Goal: Transaction & Acquisition: Download file/media

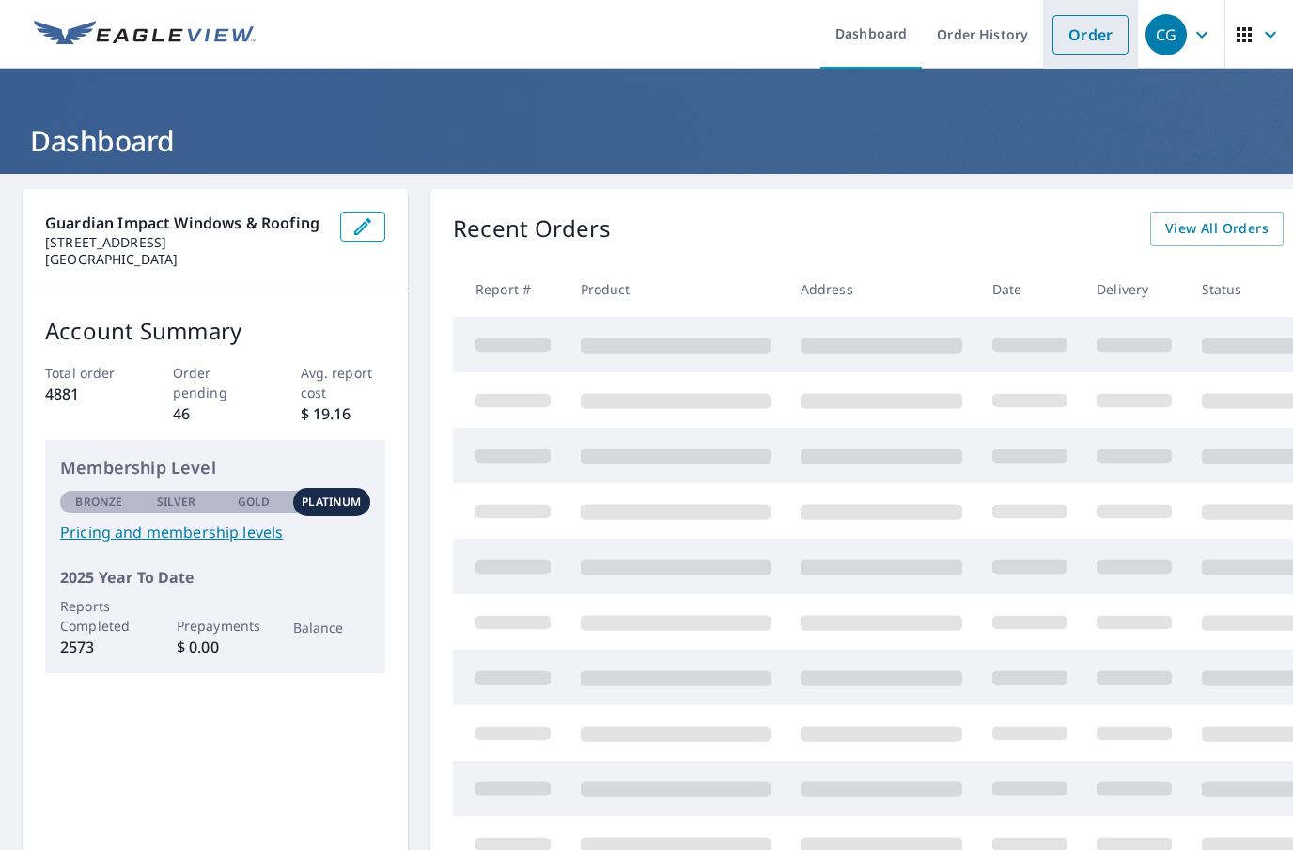
click at [1090, 35] on link "Order" at bounding box center [1091, 34] width 76 height 39
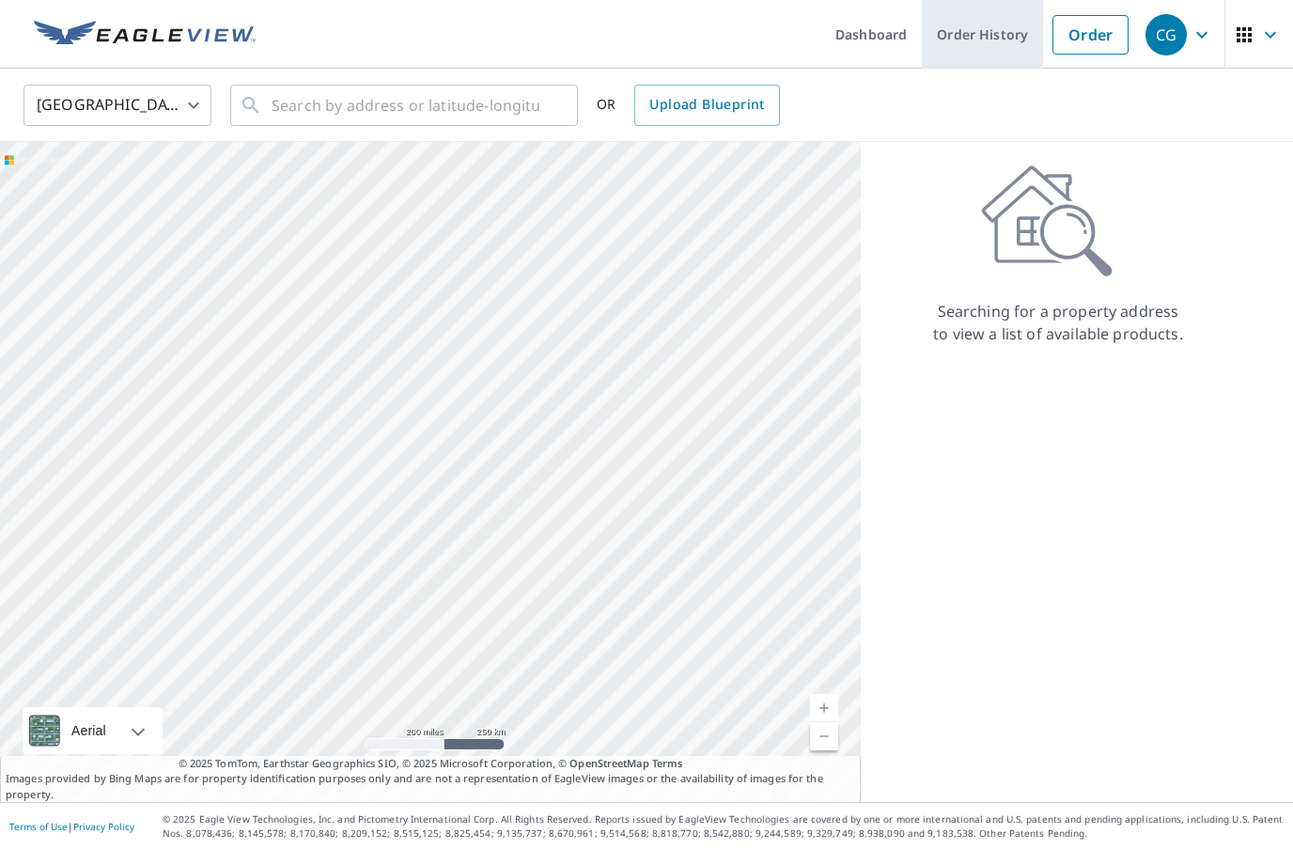
click at [1000, 24] on link "Order History" at bounding box center [982, 34] width 121 height 69
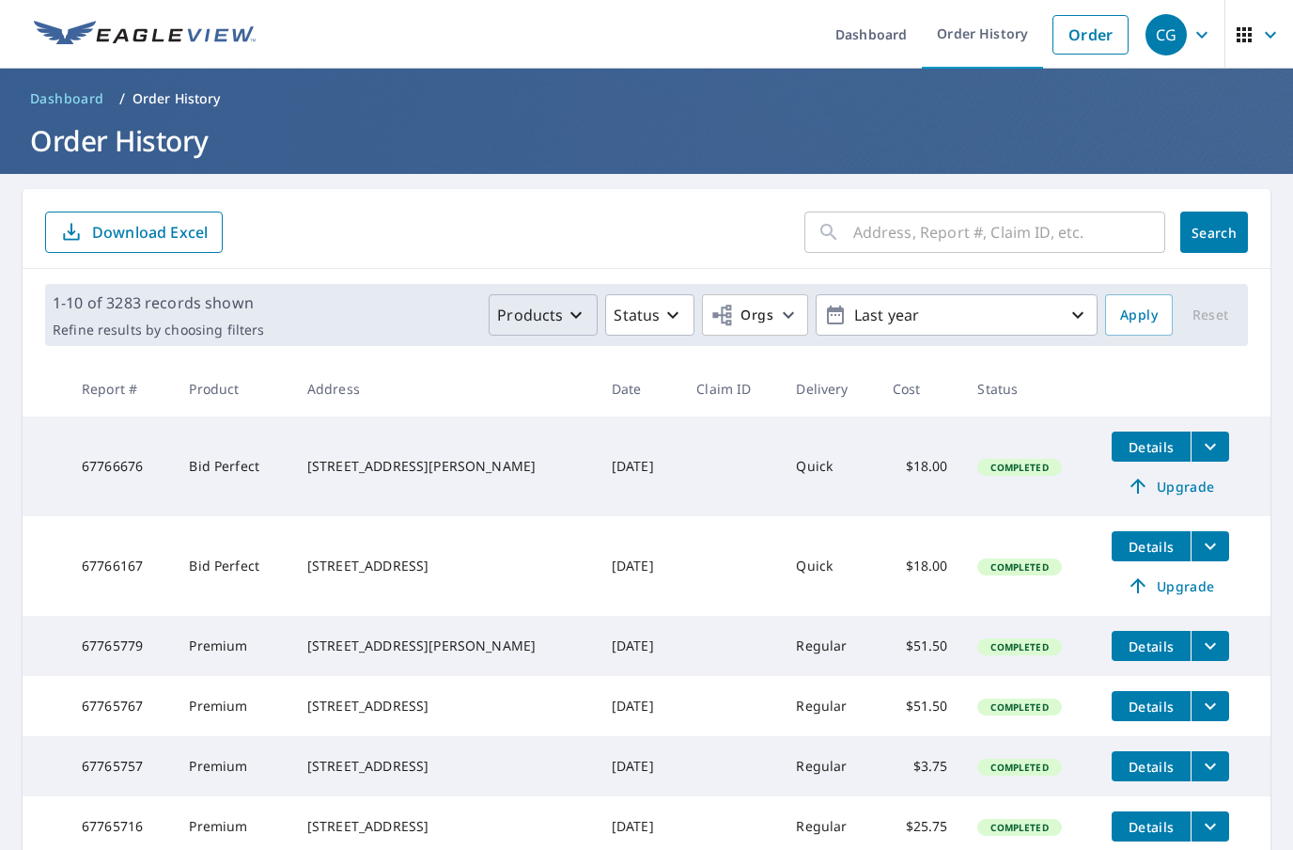
click at [555, 318] on p "Products" at bounding box center [530, 315] width 66 height 23
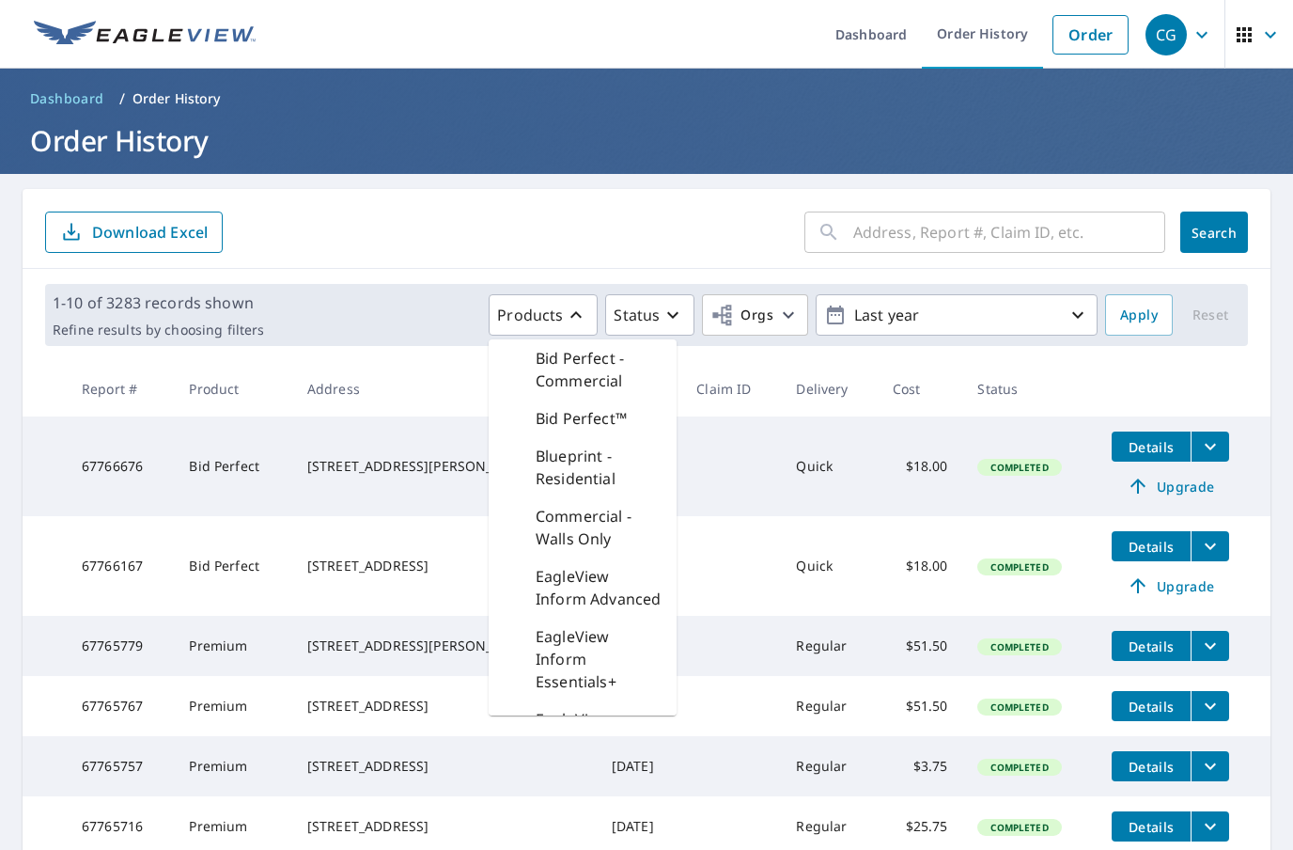
click at [588, 371] on p "Bid Perfect - Commercial" at bounding box center [599, 369] width 126 height 45
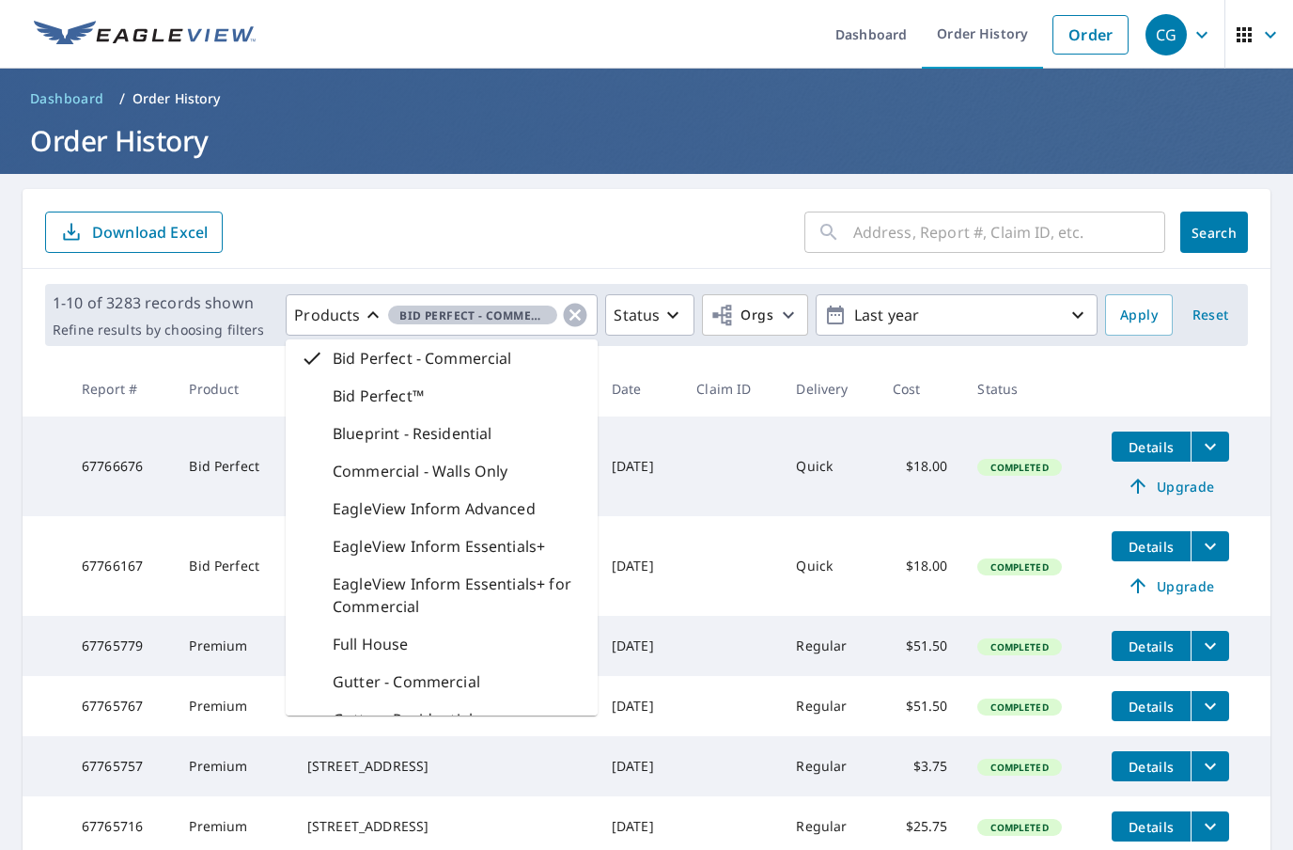
click at [422, 405] on p "Bid Perfect™" at bounding box center [378, 395] width 91 height 23
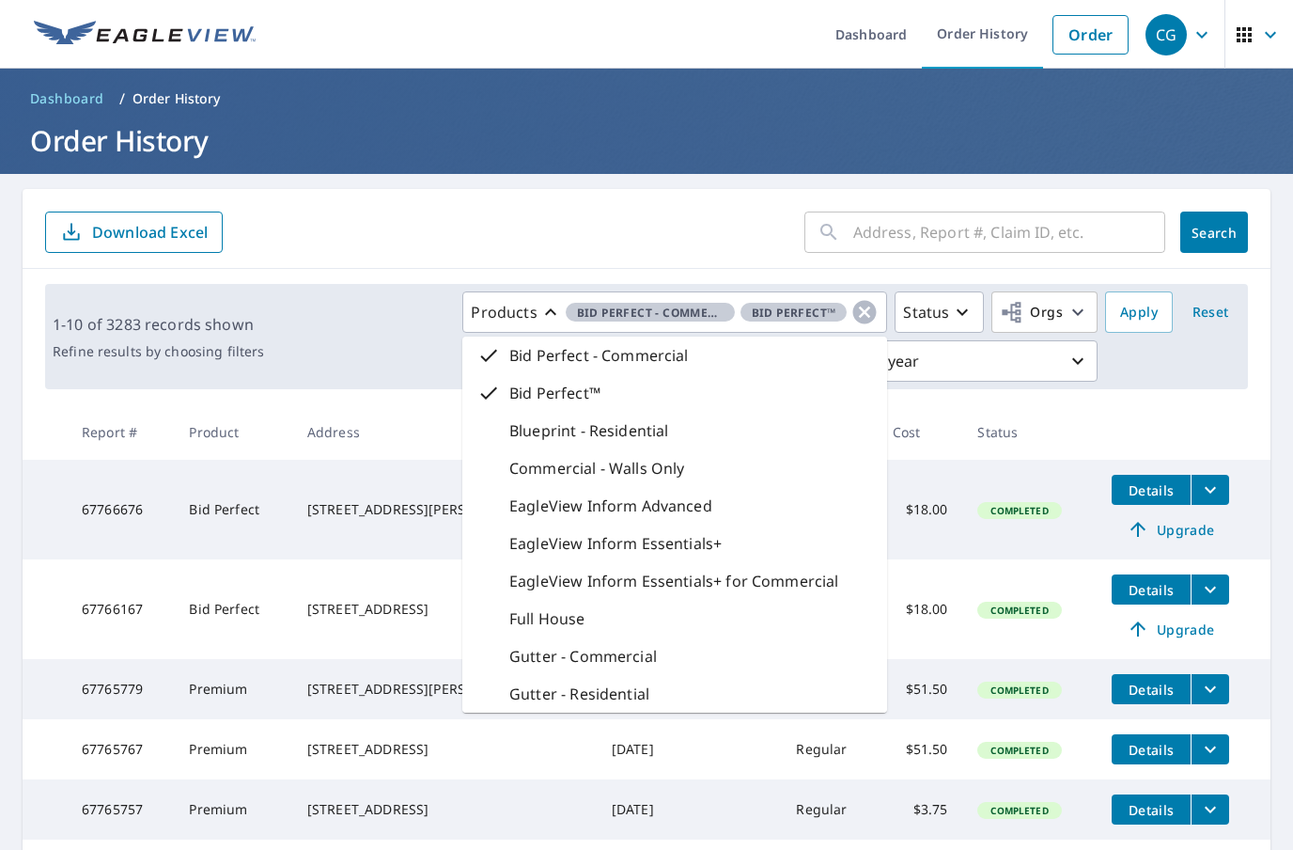
click at [559, 362] on p "Bid Perfect - Commercial" at bounding box center [599, 355] width 180 height 23
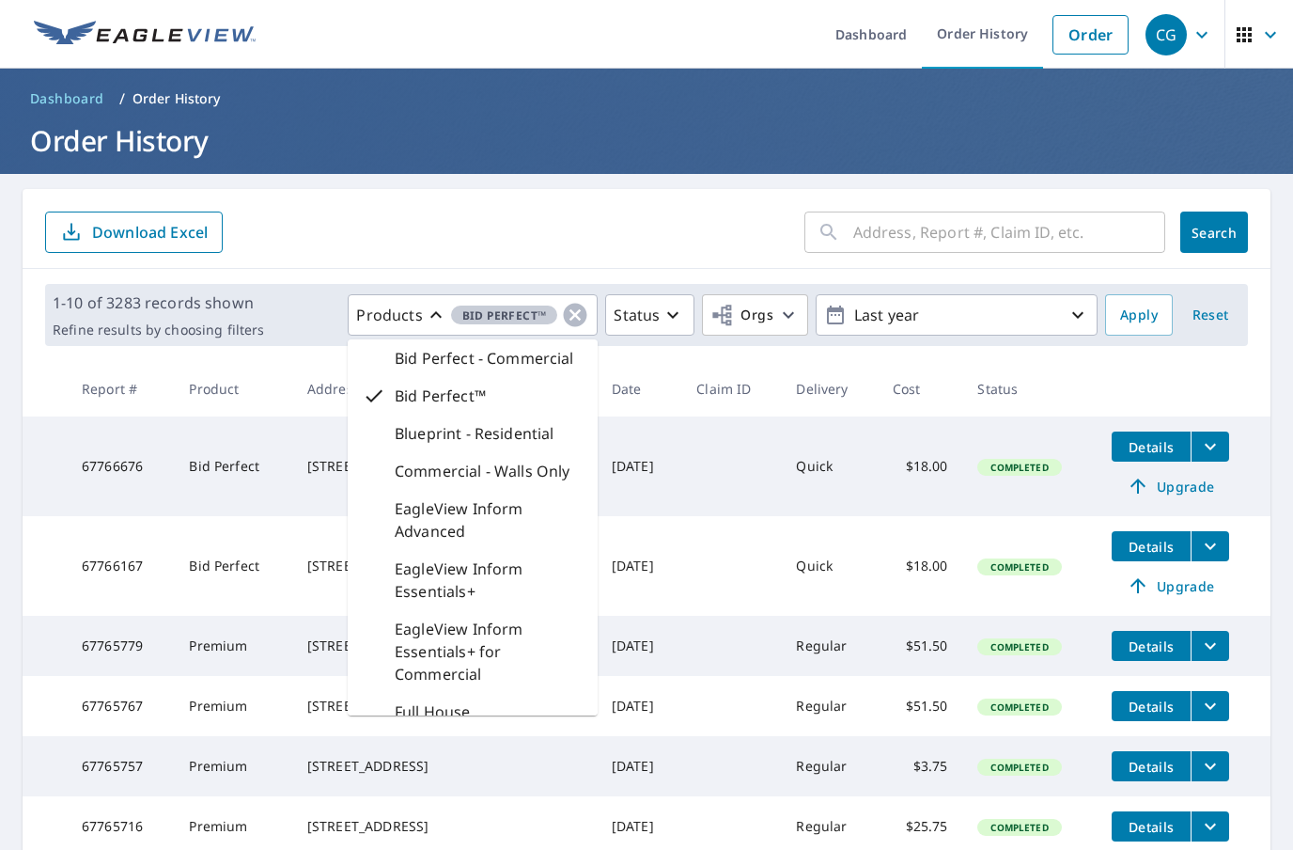
click at [919, 219] on input "text" at bounding box center [1009, 232] width 312 height 53
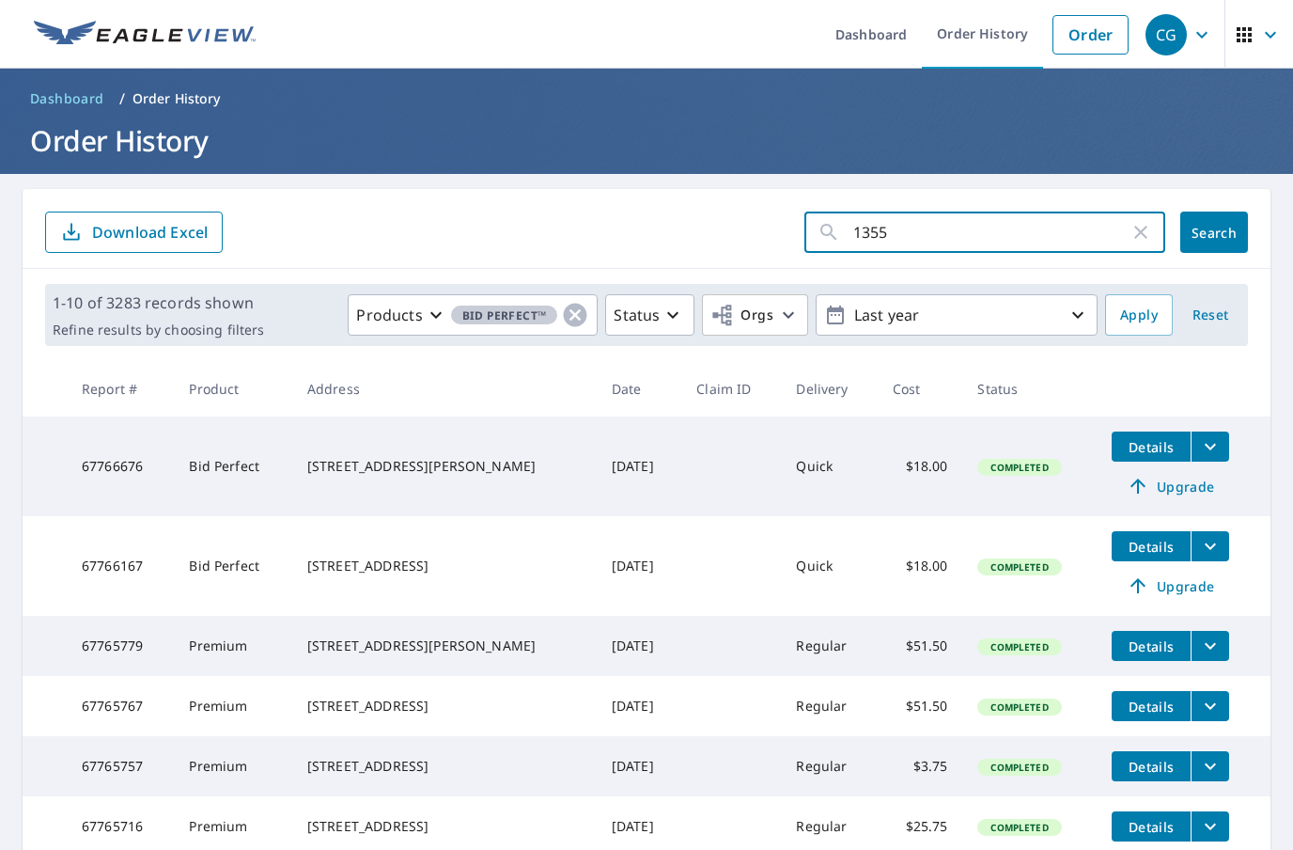
type input "13554"
click at [1214, 232] on button "Search" at bounding box center [1215, 231] width 68 height 41
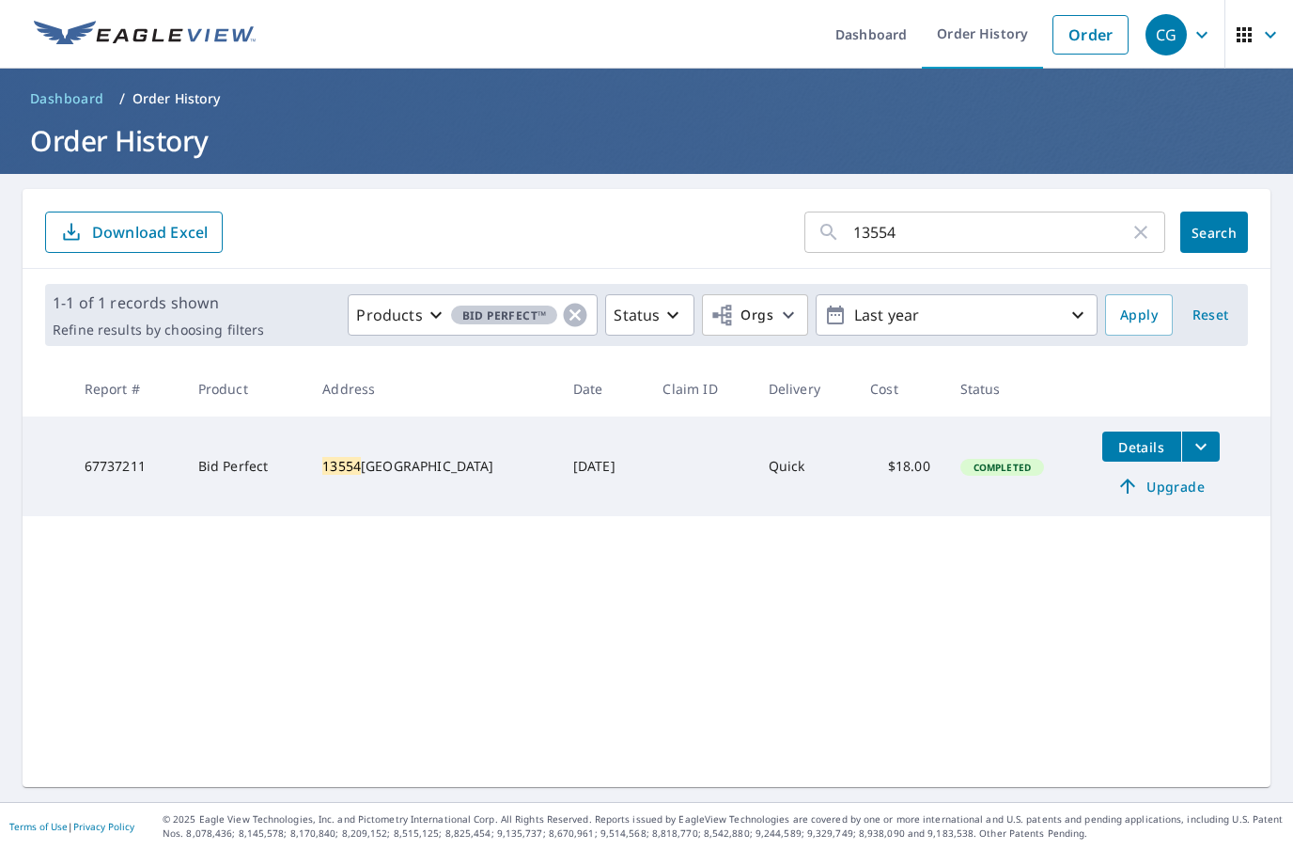
click at [1198, 443] on icon "filesDropdownBtn-67737211" at bounding box center [1201, 446] width 23 height 23
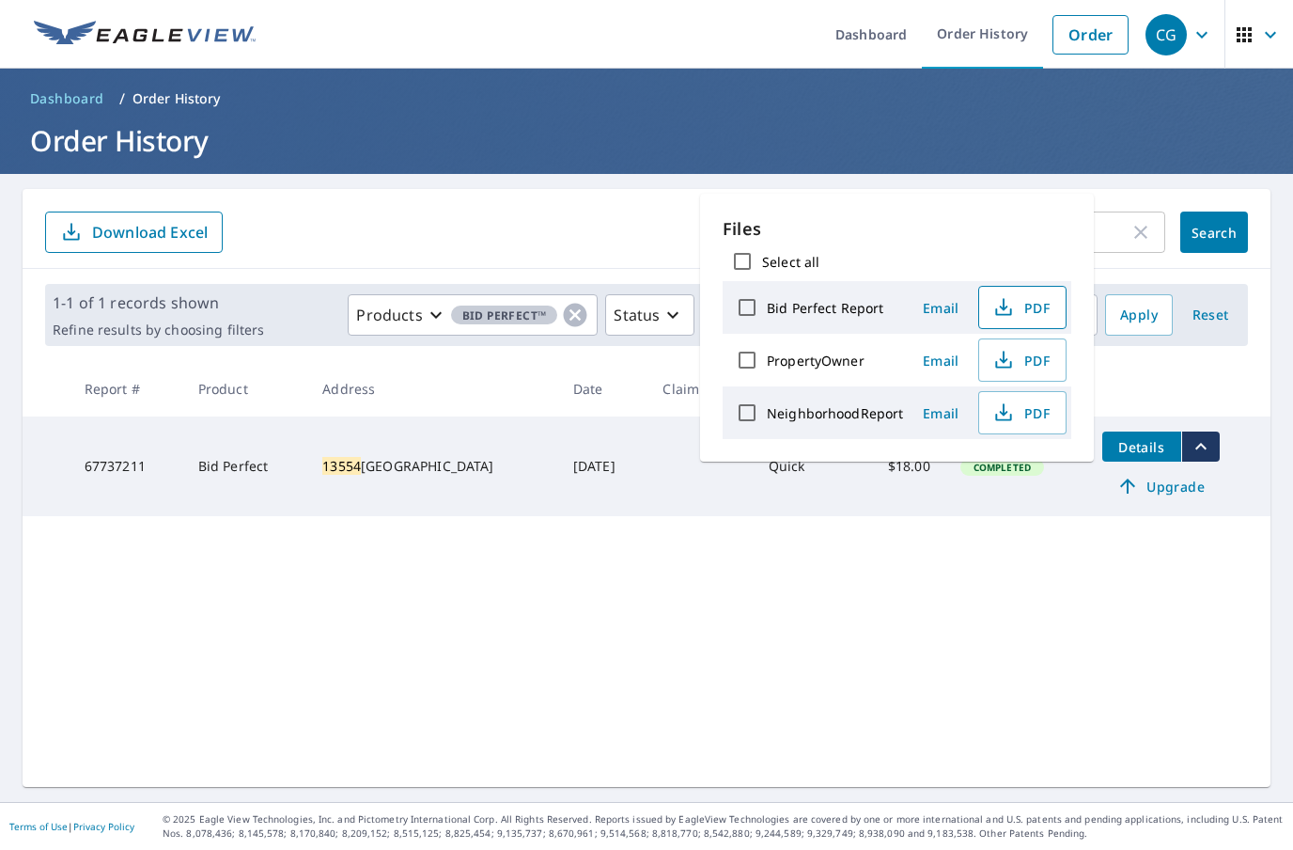
click at [1035, 299] on span "PDF" at bounding box center [1021, 307] width 60 height 23
